Goal: Information Seeking & Learning: Compare options

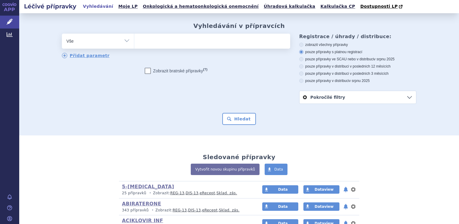
click at [123, 41] on select "Vše Přípravek/SUKL kód MAH VPOIS ATC/Aktivní látka Léková forma Síla" at bounding box center [98, 41] width 72 height 14
select select "filter-atc-group"
click at [62, 34] on select "Vše Přípravek/SUKL kód MAH VPOIS ATC/Aktivní látka Léková forma Síla" at bounding box center [98, 41] width 72 height 14
click at [145, 45] on ul at bounding box center [212, 40] width 156 height 13
click at [134, 45] on select at bounding box center [134, 40] width 0 height 15
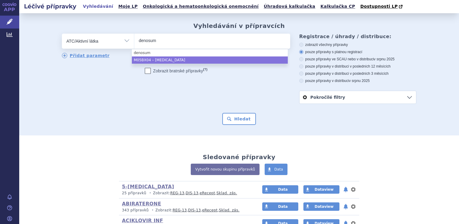
type input "denosum"
select select "M05BX04"
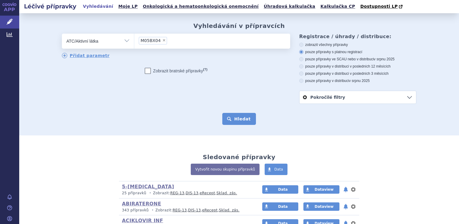
click at [238, 118] on button "Hledat" at bounding box center [239, 119] width 34 height 12
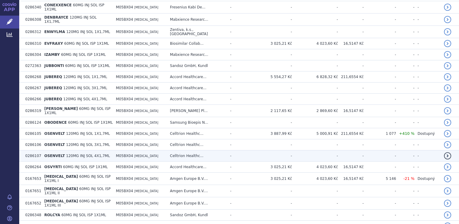
scroll to position [210, 0]
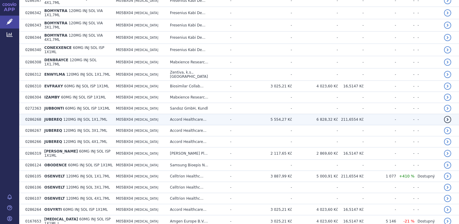
drag, startPoint x: 280, startPoint y: 104, endPoint x: 260, endPoint y: 105, distance: 19.2
click at [260, 114] on td "5 554,27 Kč" at bounding box center [270, 119] width 44 height 11
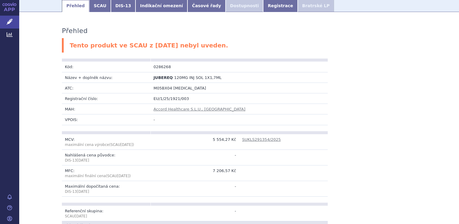
scroll to position [90, 0]
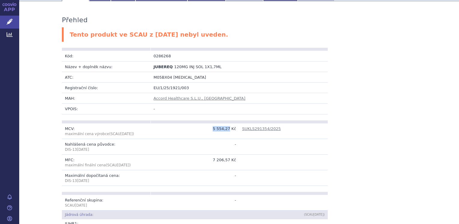
drag, startPoint x: 228, startPoint y: 128, endPoint x: 214, endPoint y: 130, distance: 14.0
click at [214, 130] on td "5 554,27 Kč" at bounding box center [194, 131] width 89 height 16
copy td "5 554,27"
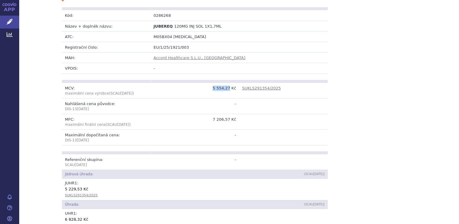
scroll to position [120, 0]
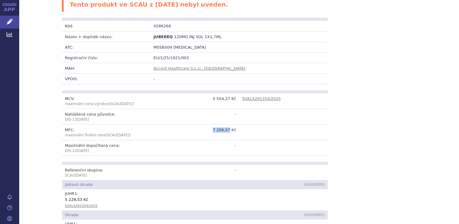
drag, startPoint x: 228, startPoint y: 129, endPoint x: 214, endPoint y: 129, distance: 13.8
click at [214, 129] on td "7 206,57 Kč" at bounding box center [194, 132] width 89 height 16
copy td "7 206,57"
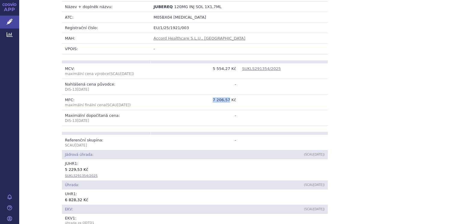
scroll to position [180, 0]
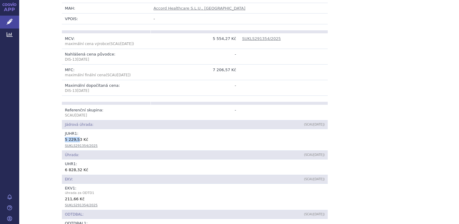
drag, startPoint x: 76, startPoint y: 140, endPoint x: 62, endPoint y: 140, distance: 13.2
click at [65, 140] on div "5 229,53 Kč" at bounding box center [195, 139] width 260 height 6
drag, startPoint x: 62, startPoint y: 140, endPoint x: 98, endPoint y: 150, distance: 37.5
click at [98, 151] on td "Úhrada:" at bounding box center [150, 155] width 177 height 9
drag, startPoint x: 77, startPoint y: 140, endPoint x: 63, endPoint y: 141, distance: 13.9
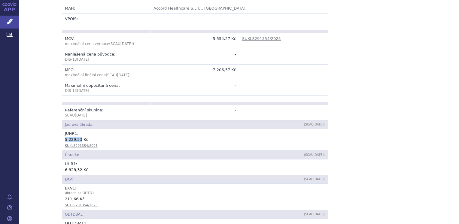
click at [65, 141] on div "5 229,53 Kč" at bounding box center [195, 139] width 260 height 6
copy div "5 229,53"
drag, startPoint x: 77, startPoint y: 169, endPoint x: 62, endPoint y: 169, distance: 14.4
click at [65, 169] on div "6 828,32 Kč" at bounding box center [195, 170] width 260 height 6
drag, startPoint x: 62, startPoint y: 169, endPoint x: 65, endPoint y: 171, distance: 3.2
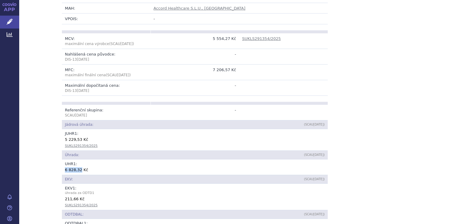
copy div "6 828,32"
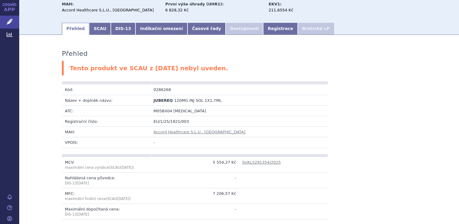
scroll to position [0, 0]
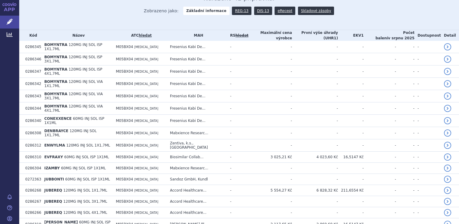
scroll to position [150, 0]
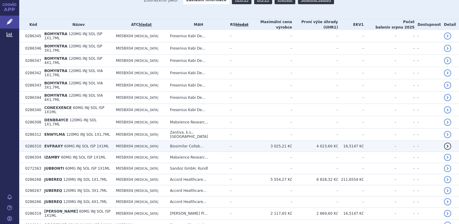
click at [58, 141] on td "EVFRAXY 60MG INJ SOL ISP 1X1ML" at bounding box center [76, 146] width 71 height 11
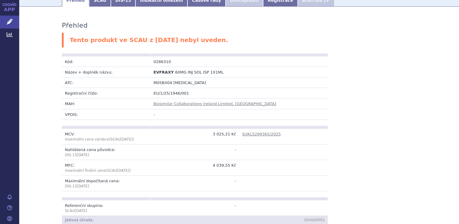
scroll to position [120, 0]
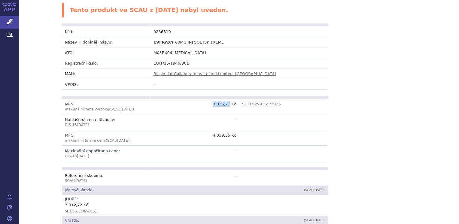
drag, startPoint x: 228, startPoint y: 98, endPoint x: 215, endPoint y: 98, distance: 12.9
click at [215, 99] on td "3 025,21 Kč" at bounding box center [194, 107] width 89 height 16
copy td "3 025,21"
drag, startPoint x: 228, startPoint y: 130, endPoint x: 210, endPoint y: 128, distance: 18.1
click at [210, 130] on td "4 039,55 Kč" at bounding box center [194, 138] width 89 height 16
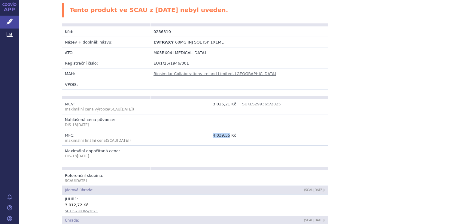
drag, startPoint x: 210, startPoint y: 128, endPoint x: 220, endPoint y: 129, distance: 9.9
copy td "4 039,55"
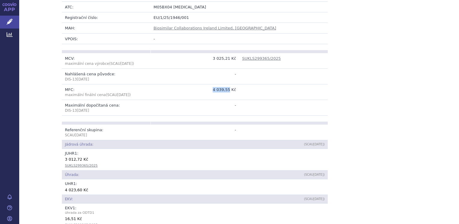
scroll to position [180, 0]
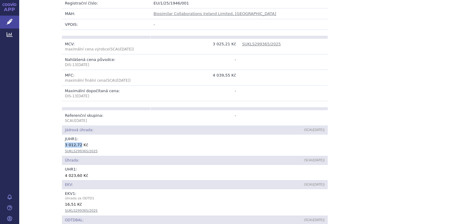
drag, startPoint x: 77, startPoint y: 140, endPoint x: 61, endPoint y: 140, distance: 15.6
click at [62, 140] on td "JUHR 1 : 3 012,72 Kč SUKLS299365/2025" at bounding box center [195, 146] width 266 height 22
drag, startPoint x: 61, startPoint y: 140, endPoint x: 65, endPoint y: 139, distance: 3.9
click at [62, 140] on td "JUHR 1 : 3 012,72 Kč SUKLS299365/2025" at bounding box center [195, 146] width 266 height 22
copy div "3 012,72"
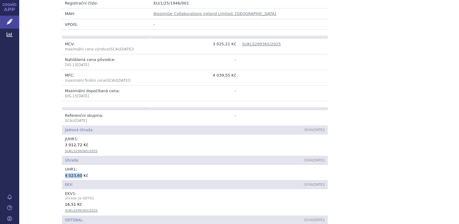
drag, startPoint x: 76, startPoint y: 169, endPoint x: 62, endPoint y: 171, distance: 14.0
click at [65, 172] on div "4 023,60 Kč" at bounding box center [195, 175] width 260 height 6
copy div "4 023,60"
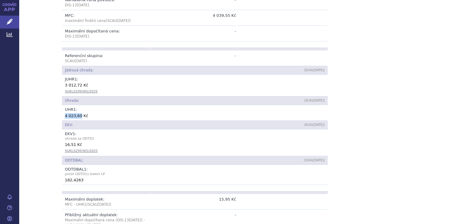
scroll to position [240, 0]
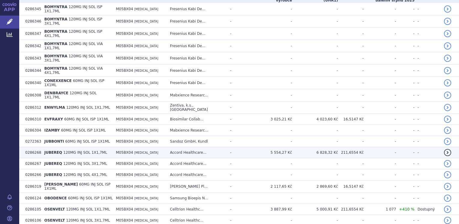
scroll to position [180, 0]
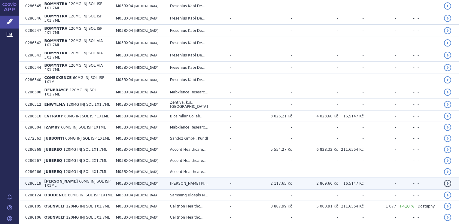
click at [83, 179] on span "60MG INJ SOL ISP 1X1ML" at bounding box center [77, 183] width 66 height 8
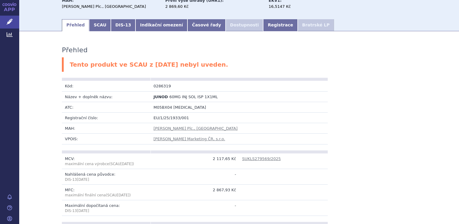
scroll to position [90, 0]
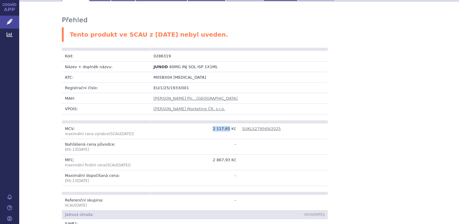
drag, startPoint x: 228, startPoint y: 129, endPoint x: 214, endPoint y: 129, distance: 13.8
click at [214, 129] on td "2 117,65 Kč" at bounding box center [194, 131] width 89 height 16
copy td "2 117,65"
drag, startPoint x: 228, startPoint y: 159, endPoint x: 213, endPoint y: 160, distance: 14.7
click at [213, 160] on td "2 867,93 Kč" at bounding box center [194, 162] width 89 height 16
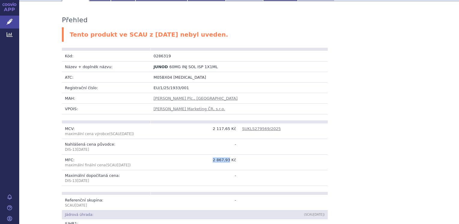
copy td "2 867,93"
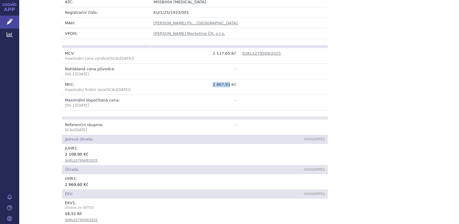
scroll to position [180, 0]
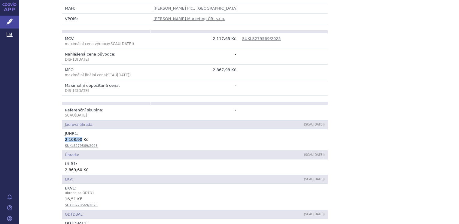
drag, startPoint x: 77, startPoint y: 139, endPoint x: 63, endPoint y: 141, distance: 13.4
click at [65, 141] on div "2 108,90 Kč" at bounding box center [195, 139] width 260 height 6
copy div "2 108,90"
drag, startPoint x: 77, startPoint y: 170, endPoint x: 62, endPoint y: 171, distance: 15.1
click at [65, 171] on div "2 869,60 Kč" at bounding box center [195, 170] width 260 height 6
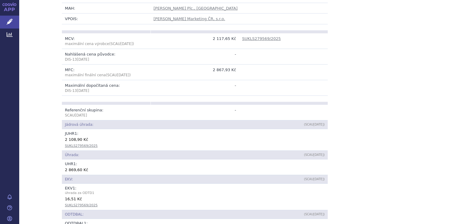
click at [62, 171] on td "UHR 1 : 2 869,60 Kč" at bounding box center [195, 166] width 266 height 15
drag, startPoint x: 62, startPoint y: 171, endPoint x: 70, endPoint y: 171, distance: 7.8
click at [70, 171] on td "UHR 1 : 2 869,60 Kč" at bounding box center [195, 166] width 266 height 15
copy div "2 869,60"
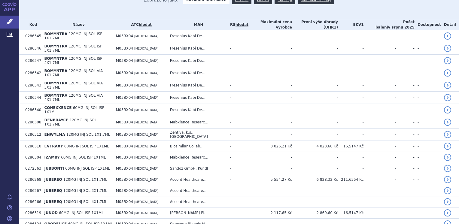
scroll to position [180, 0]
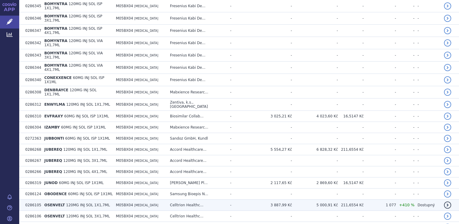
click at [108, 200] on td "OSENVELT 120MG INJ SOL 1X1,7ML" at bounding box center [76, 205] width 71 height 11
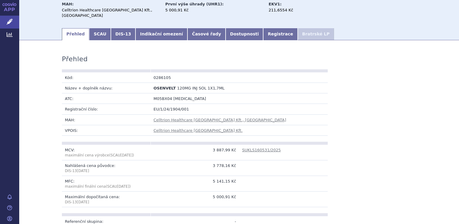
scroll to position [60, 0]
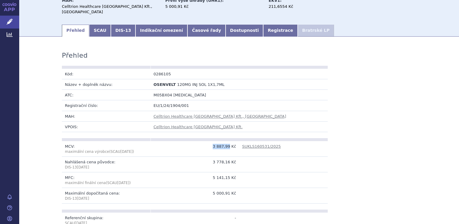
drag, startPoint x: 228, startPoint y: 141, endPoint x: 211, endPoint y: 141, distance: 16.8
click at [211, 141] on td "3 887,99 Kč" at bounding box center [194, 149] width 89 height 16
drag, startPoint x: 211, startPoint y: 141, endPoint x: 220, endPoint y: 141, distance: 8.4
copy td "3 887,99"
drag, startPoint x: 228, startPoint y: 173, endPoint x: 214, endPoint y: 173, distance: 13.2
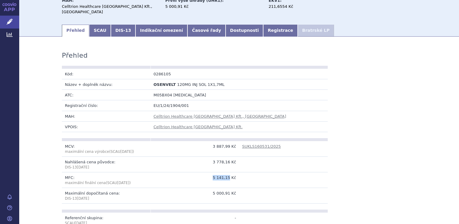
click at [214, 173] on td "5 141,15 Kč" at bounding box center [194, 180] width 89 height 16
copy td "5 141,15"
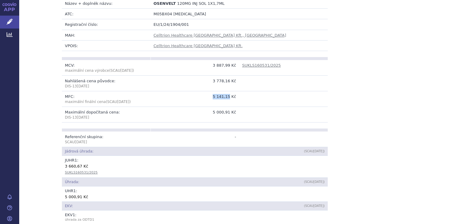
scroll to position [150, 0]
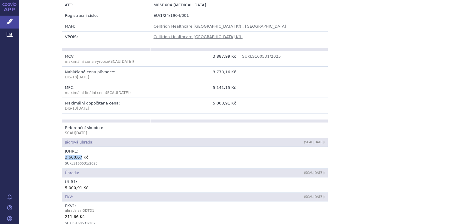
drag, startPoint x: 77, startPoint y: 151, endPoint x: 62, endPoint y: 150, distance: 15.1
click at [62, 150] on td "JUHR 1 : 3 660,67 Kč SUKLS160531/2025" at bounding box center [195, 158] width 266 height 22
copy div "3 660,67"
drag, startPoint x: 77, startPoint y: 183, endPoint x: 63, endPoint y: 183, distance: 13.5
click at [65, 185] on div "5 000,91 Kč" at bounding box center [195, 188] width 260 height 6
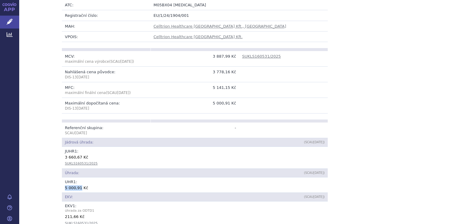
copy div "5 000,91"
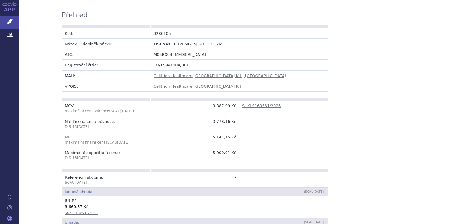
scroll to position [90, 0]
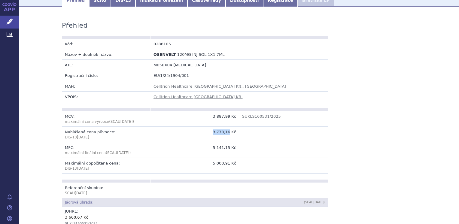
drag, startPoint x: 228, startPoint y: 126, endPoint x: 215, endPoint y: 126, distance: 13.2
click at [215, 127] on td "3 778,16 Kč" at bounding box center [194, 135] width 89 height 16
copy td "3 778,16"
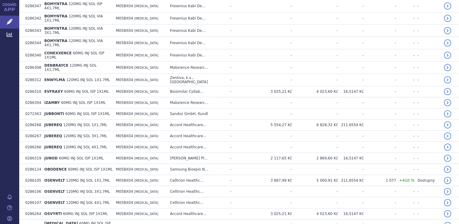
scroll to position [210, 0]
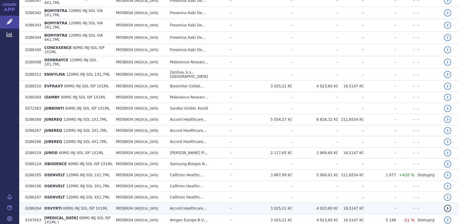
click at [124, 206] on span "M05BX04" at bounding box center [124, 208] width 17 height 4
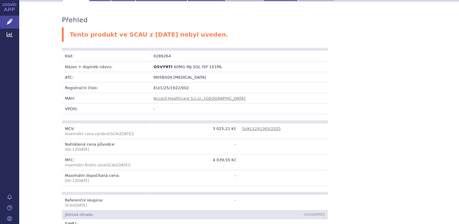
scroll to position [120, 0]
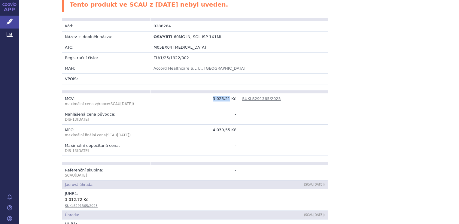
drag, startPoint x: 228, startPoint y: 99, endPoint x: 215, endPoint y: 98, distance: 12.7
click at [215, 98] on td "3 025,21 Kč" at bounding box center [194, 101] width 89 height 16
copy td "3 025,21"
drag, startPoint x: 228, startPoint y: 129, endPoint x: 210, endPoint y: 129, distance: 17.7
click at [210, 129] on td "4 039,55 Kč" at bounding box center [194, 132] width 89 height 16
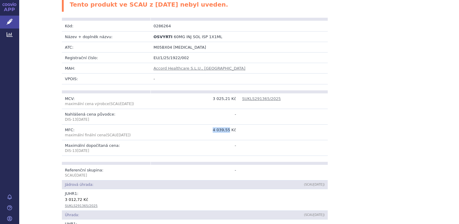
drag, startPoint x: 210, startPoint y: 129, endPoint x: 221, endPoint y: 131, distance: 11.3
copy td "4 039,55"
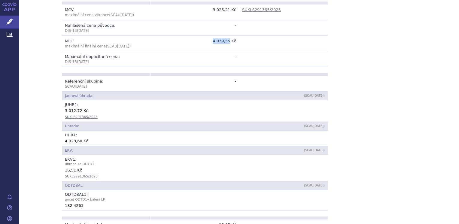
scroll to position [210, 0]
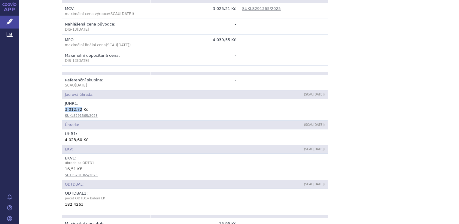
drag, startPoint x: 76, startPoint y: 110, endPoint x: 62, endPoint y: 111, distance: 13.5
click at [65, 111] on div "3 012,72 Kč" at bounding box center [195, 109] width 260 height 6
copy div "3 012,72"
drag, startPoint x: 76, startPoint y: 140, endPoint x: 63, endPoint y: 141, distance: 12.6
click at [65, 141] on div "4 023,60 Kč" at bounding box center [195, 140] width 260 height 6
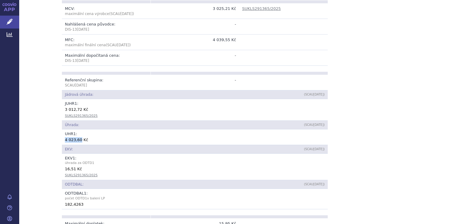
copy div "4 023,60"
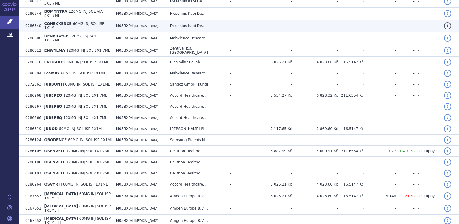
scroll to position [240, 0]
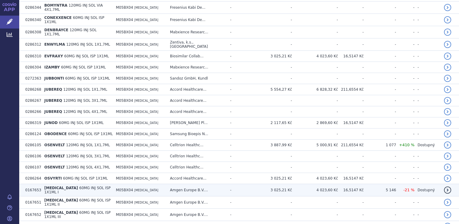
click at [119, 188] on span "M05BX04" at bounding box center [124, 190] width 17 height 4
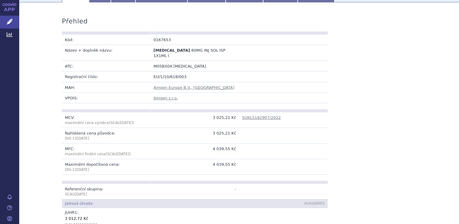
scroll to position [90, 0]
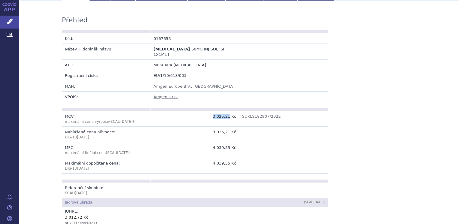
drag, startPoint x: 228, startPoint y: 111, endPoint x: 214, endPoint y: 111, distance: 14.4
click at [214, 111] on td "3 025,21 Kč" at bounding box center [194, 119] width 89 height 16
drag, startPoint x: 214, startPoint y: 111, endPoint x: 218, endPoint y: 111, distance: 3.9
copy td "3 025,21"
drag, startPoint x: 228, startPoint y: 126, endPoint x: 215, endPoint y: 126, distance: 13.5
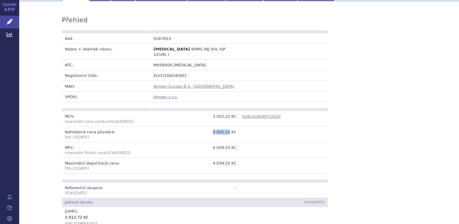
click at [215, 127] on td "3 025,21 Kč" at bounding box center [194, 135] width 89 height 16
copy td "3 025,21"
drag, startPoint x: 228, startPoint y: 141, endPoint x: 214, endPoint y: 142, distance: 13.8
click at [214, 142] on td "4 039,55 Kč" at bounding box center [194, 150] width 89 height 16
copy td "4 039,55"
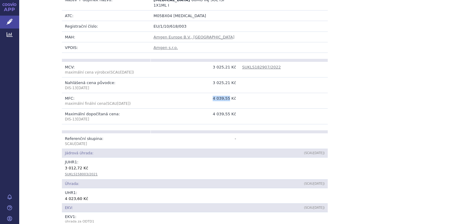
scroll to position [150, 0]
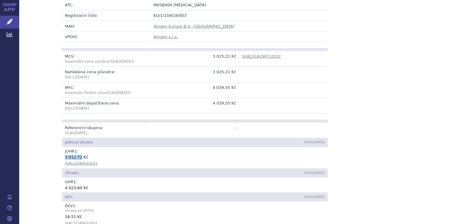
drag, startPoint x: 77, startPoint y: 153, endPoint x: 62, endPoint y: 153, distance: 14.4
click at [65, 154] on div "3 012,72 Kč" at bounding box center [195, 157] width 260 height 6
copy div "3 012,72"
drag, startPoint x: 77, startPoint y: 182, endPoint x: 63, endPoint y: 181, distance: 14.1
click at [65, 185] on div "4 023,60 Kč" at bounding box center [195, 188] width 260 height 6
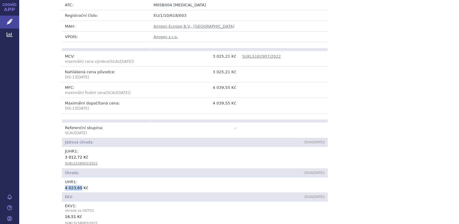
copy div "4 023,60"
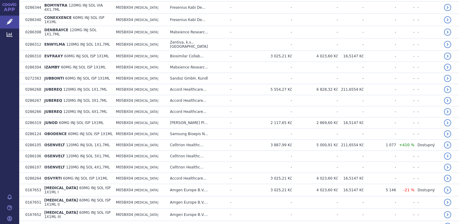
scroll to position [270, 0]
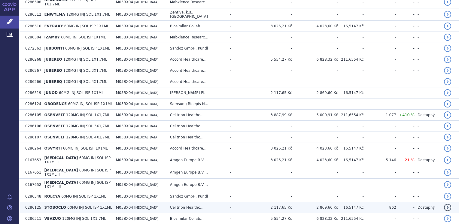
click at [91, 205] on span "60MG INJ SOL ISP 1X1ML" at bounding box center [89, 207] width 45 height 4
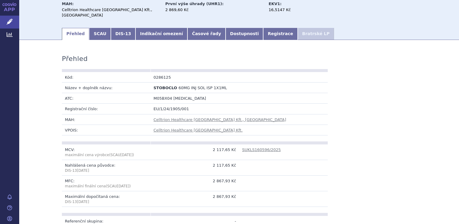
scroll to position [60, 0]
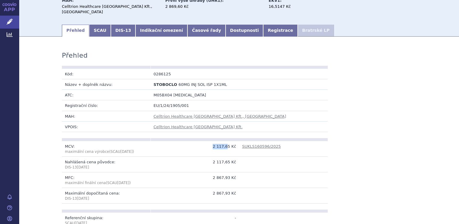
drag, startPoint x: 227, startPoint y: 141, endPoint x: 211, endPoint y: 142, distance: 16.2
click at [211, 142] on td "2 117,65 Kč" at bounding box center [194, 149] width 89 height 16
drag, startPoint x: 211, startPoint y: 142, endPoint x: 213, endPoint y: 152, distance: 10.4
click at [212, 157] on td "2 117,65 Kč" at bounding box center [194, 165] width 89 height 16
drag, startPoint x: 228, startPoint y: 141, endPoint x: 214, endPoint y: 140, distance: 13.8
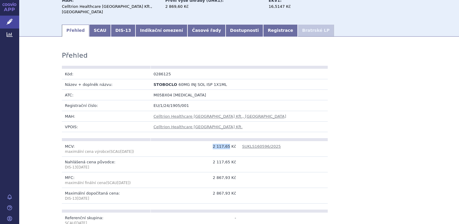
click at [214, 141] on td "2 117,65 Kč" at bounding box center [194, 149] width 89 height 16
copy td "2 117,65"
drag, startPoint x: 228, startPoint y: 156, endPoint x: 213, endPoint y: 156, distance: 14.7
click at [213, 157] on td "2 117,65 Kč" at bounding box center [194, 165] width 89 height 16
copy td "2 117,65"
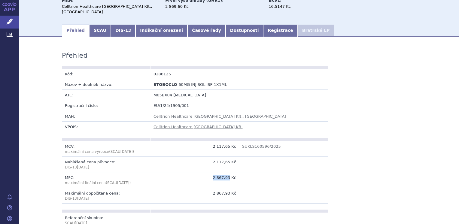
drag, startPoint x: 228, startPoint y: 171, endPoint x: 215, endPoint y: 171, distance: 12.9
click at [215, 172] on td "2 867,93 Kč" at bounding box center [194, 180] width 89 height 16
copy td "2 867,93"
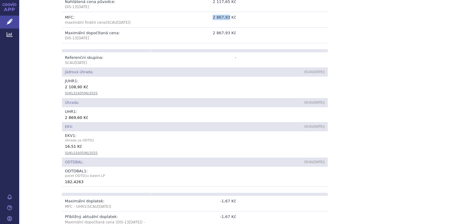
scroll to position [210, 0]
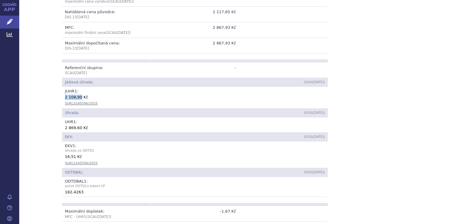
drag, startPoint x: 77, startPoint y: 91, endPoint x: 62, endPoint y: 91, distance: 15.0
click at [62, 91] on td "JUHR 1 : 2 108,90 Kč SUKLS160596/2025" at bounding box center [195, 98] width 266 height 22
drag, startPoint x: 62, startPoint y: 91, endPoint x: 66, endPoint y: 91, distance: 3.9
copy div "2 108,90"
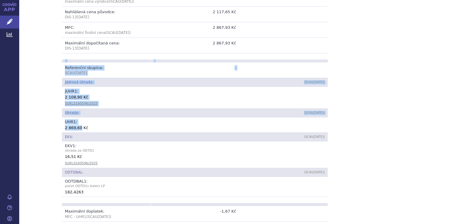
drag, startPoint x: 77, startPoint y: 121, endPoint x: 59, endPoint y: 122, distance: 18.0
click at [59, 122] on div "Přehled Kód: 0286125 Název + doplněk názvu: STOBOCLO 60MG INJ SOL ISP 1X1ML ATC…" at bounding box center [239, 207] width 378 height 628
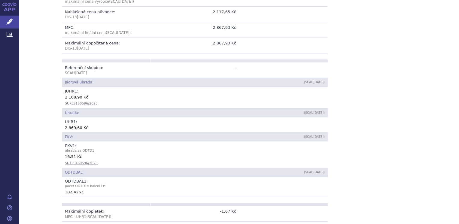
click at [73, 133] on td "EKV:" at bounding box center [150, 137] width 177 height 9
drag, startPoint x: 77, startPoint y: 122, endPoint x: 63, endPoint y: 123, distance: 13.5
click at [65, 125] on div "2 869,60 Kč" at bounding box center [195, 128] width 260 height 6
copy div "2 869,60"
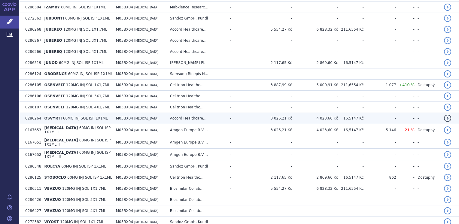
scroll to position [330, 0]
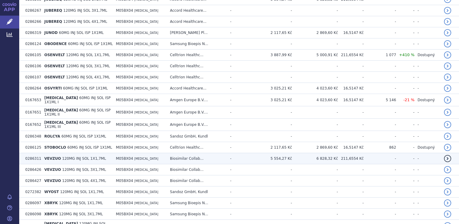
click at [93, 156] on span "120MG INJ SOL 1X1,7ML" at bounding box center [84, 158] width 44 height 4
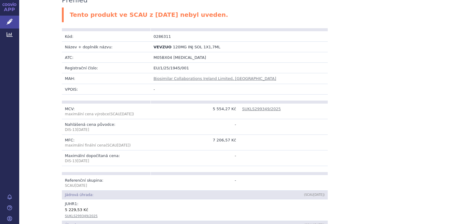
scroll to position [120, 0]
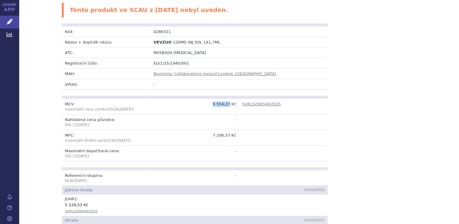
drag, startPoint x: 229, startPoint y: 99, endPoint x: 212, endPoint y: 100, distance: 16.9
click at [212, 100] on td "5 554,27 Kč" at bounding box center [194, 107] width 89 height 16
copy td "5 554,27"
drag, startPoint x: 229, startPoint y: 129, endPoint x: 215, endPoint y: 130, distance: 14.1
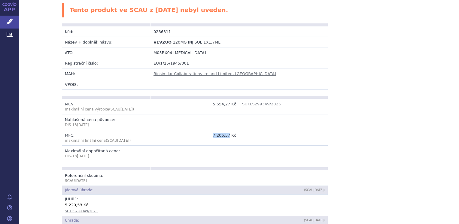
click at [215, 130] on td "7 206,57 Kč" at bounding box center [194, 138] width 89 height 16
copy td "7 206,57"
drag, startPoint x: 76, startPoint y: 200, endPoint x: 64, endPoint y: 203, distance: 12.4
click at [64, 203] on td "JUHR 1 : 5 229,53 Kč SUKLS299349/2025" at bounding box center [195, 206] width 266 height 22
click at [175, 202] on div "5 229,53 Kč" at bounding box center [195, 205] width 260 height 6
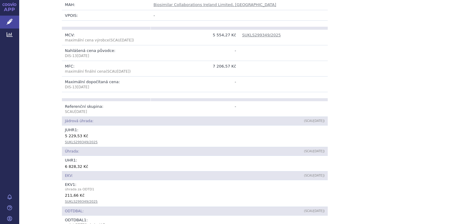
scroll to position [210, 0]
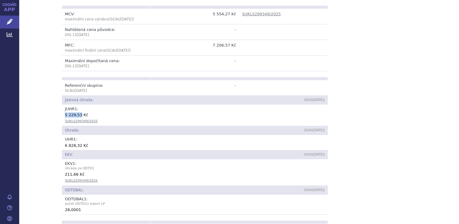
drag, startPoint x: 76, startPoint y: 109, endPoint x: 62, endPoint y: 110, distance: 13.8
click at [65, 112] on div "5 229,53 Kč" at bounding box center [195, 115] width 260 height 6
copy div "5 229,53"
drag, startPoint x: 77, startPoint y: 140, endPoint x: 61, endPoint y: 141, distance: 15.9
click at [62, 141] on td "UHR 1 : 6 828,32 Kč" at bounding box center [195, 142] width 266 height 15
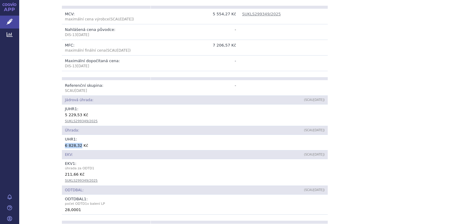
click at [62, 141] on td "UHR 1 : 6 828,32 Kč" at bounding box center [195, 142] width 266 height 15
copy div "6 828,32"
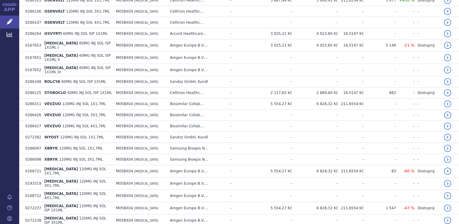
scroll to position [390, 0]
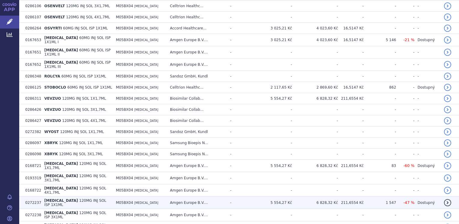
click at [72, 198] on span "120MG INJ SOL ISP 1X1ML" at bounding box center [75, 202] width 62 height 8
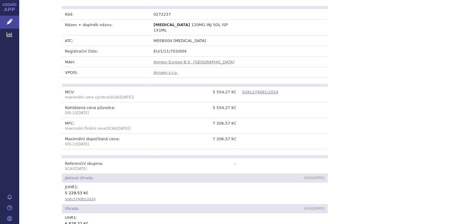
scroll to position [120, 0]
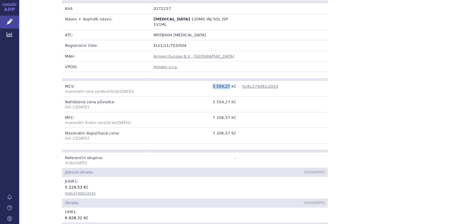
drag, startPoint x: 228, startPoint y: 80, endPoint x: 213, endPoint y: 80, distance: 14.4
click at [213, 81] on td "5 554,27 Kč" at bounding box center [194, 89] width 89 height 16
copy td "5 554,27"
drag, startPoint x: 228, startPoint y: 96, endPoint x: 215, endPoint y: 98, distance: 12.9
click at [215, 98] on td "5 554,27 Kč" at bounding box center [194, 105] width 89 height 16
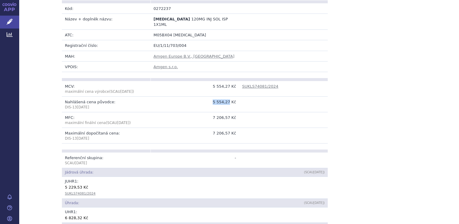
copy td "5 554,27"
drag, startPoint x: 228, startPoint y: 111, endPoint x: 213, endPoint y: 113, distance: 15.1
click at [213, 113] on td "7 206,57 Kč" at bounding box center [194, 120] width 89 height 16
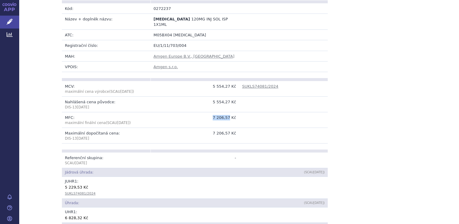
drag, startPoint x: 213, startPoint y: 113, endPoint x: 217, endPoint y: 112, distance: 3.7
copy td "7 206,57"
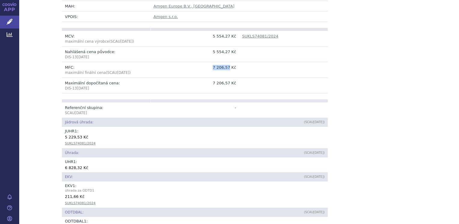
scroll to position [180, 0]
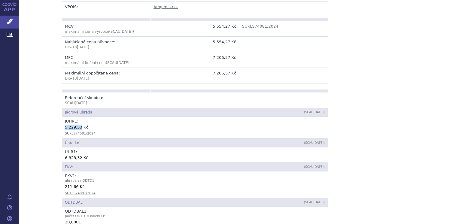
drag, startPoint x: 77, startPoint y: 123, endPoint x: 62, endPoint y: 120, distance: 15.0
click at [62, 120] on td "JUHR 1 : 5 229,53 Kč SUKLS74081/2024" at bounding box center [195, 128] width 266 height 22
copy div "5 229,53"
drag, startPoint x: 77, startPoint y: 152, endPoint x: 62, endPoint y: 150, distance: 14.5
click at [65, 155] on div "6 828,32 Kč" at bounding box center [195, 158] width 260 height 6
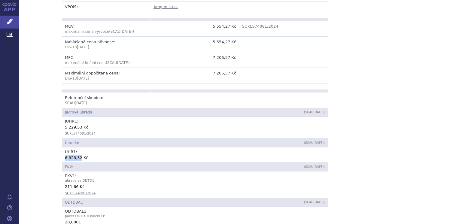
copy div "6 828,32"
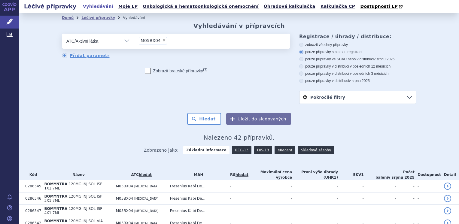
scroll to position [443, 0]
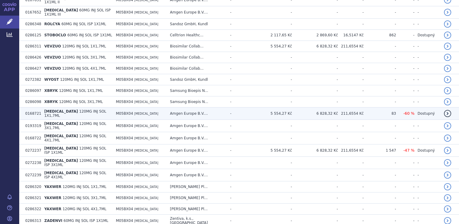
click at [71, 109] on span "120MG INJ SOL 1X1,7ML" at bounding box center [75, 113] width 62 height 8
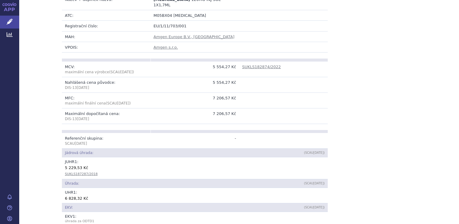
scroll to position [150, 0]
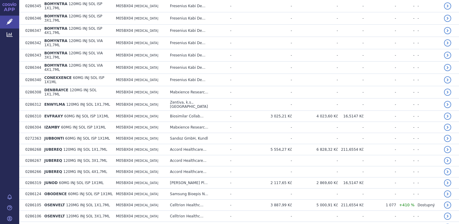
scroll to position [210, 0]
